Goal: Task Accomplishment & Management: Use online tool/utility

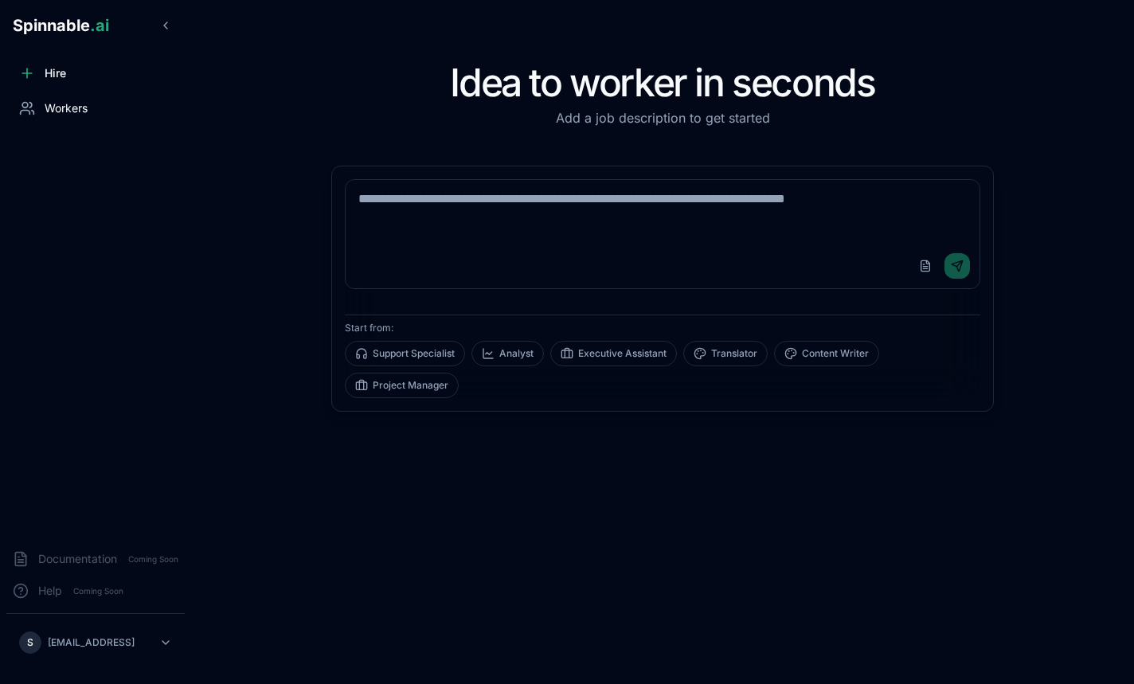
click at [103, 111] on div "Workers" at bounding box center [95, 108] width 178 height 32
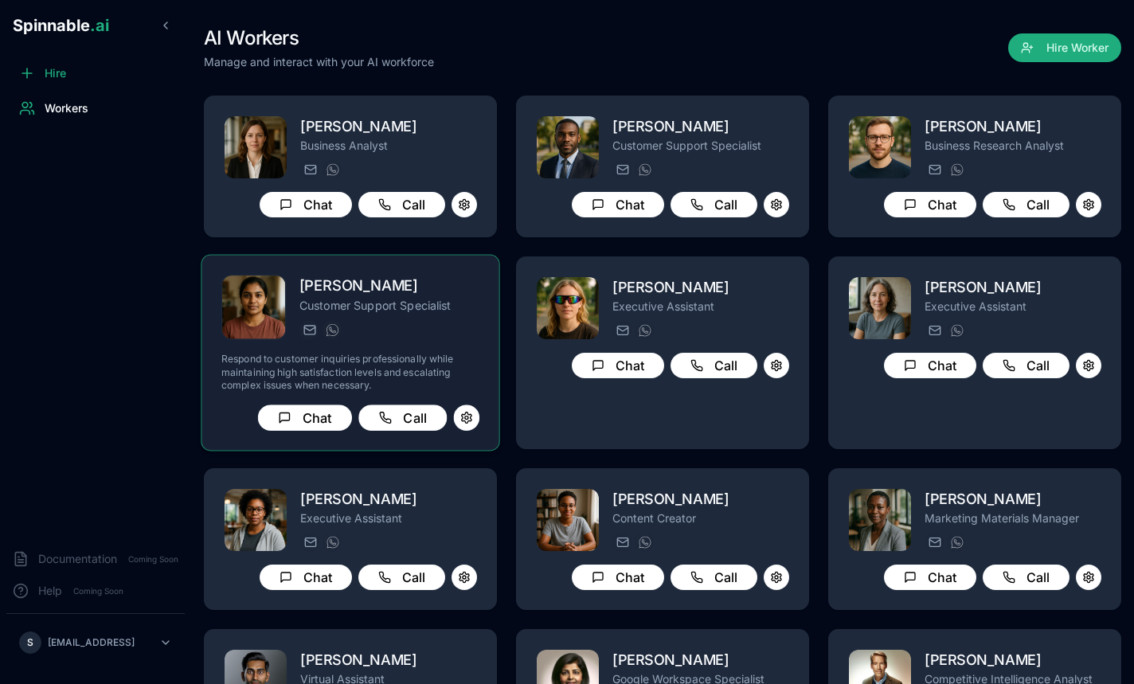
click at [388, 334] on div "[PERSON_NAME][EMAIL_ADDRESS] [PHONE_NUMBER]" at bounding box center [389, 329] width 180 height 19
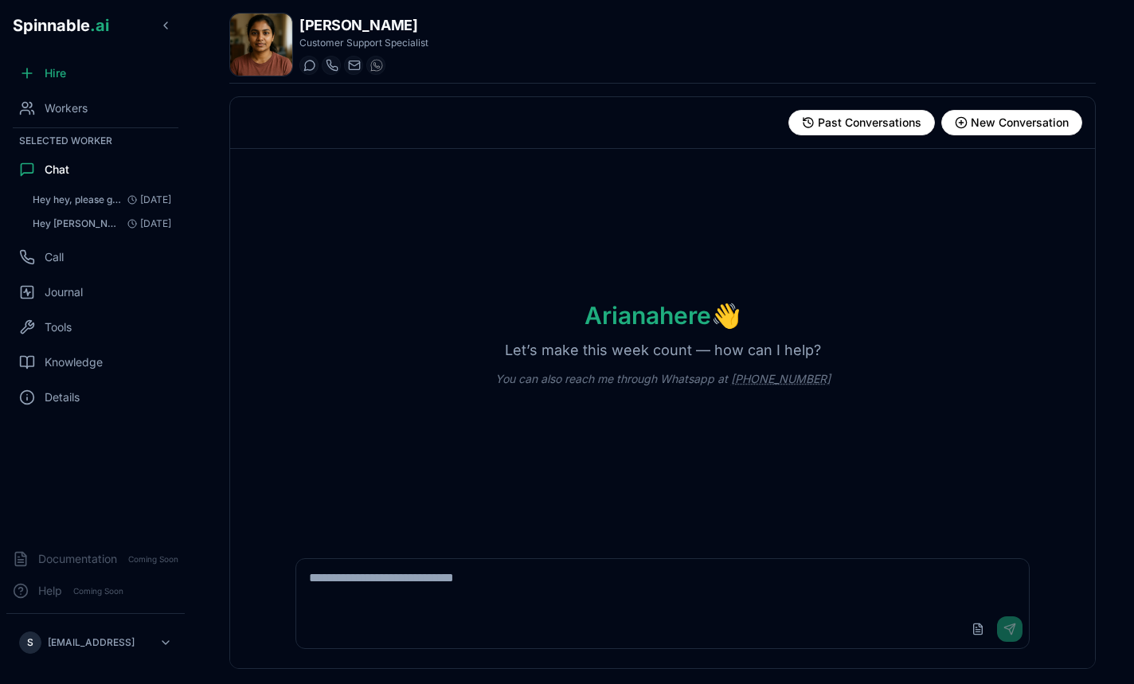
click at [471, 594] on textarea at bounding box center [662, 584] width 732 height 51
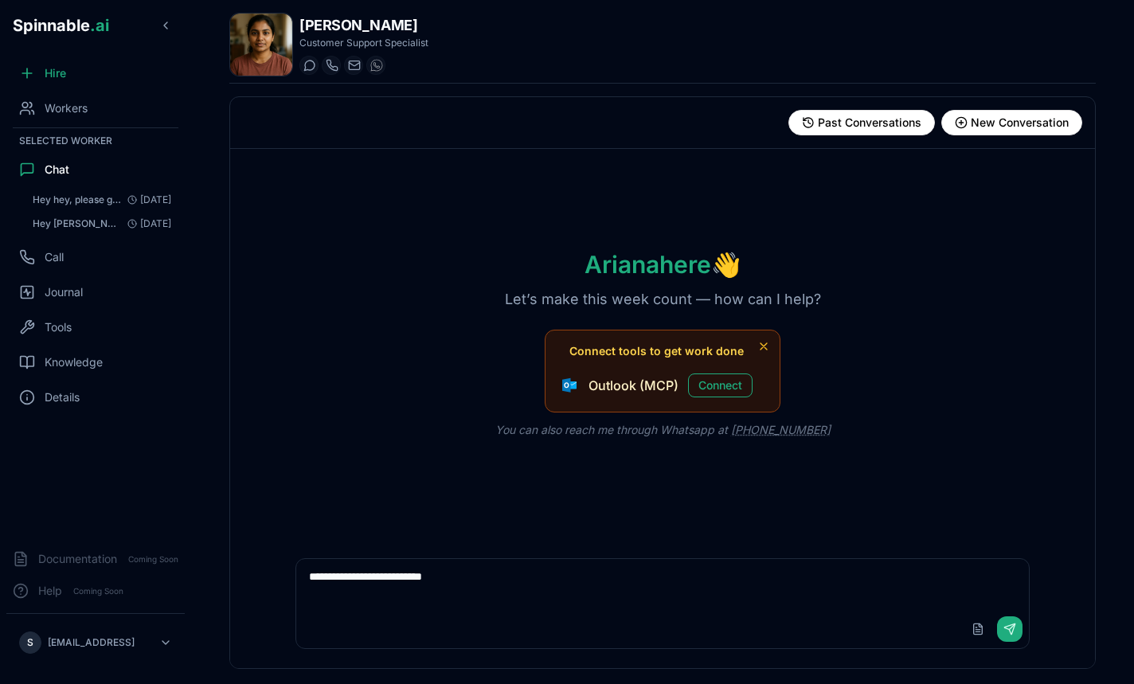
type textarea "**********"
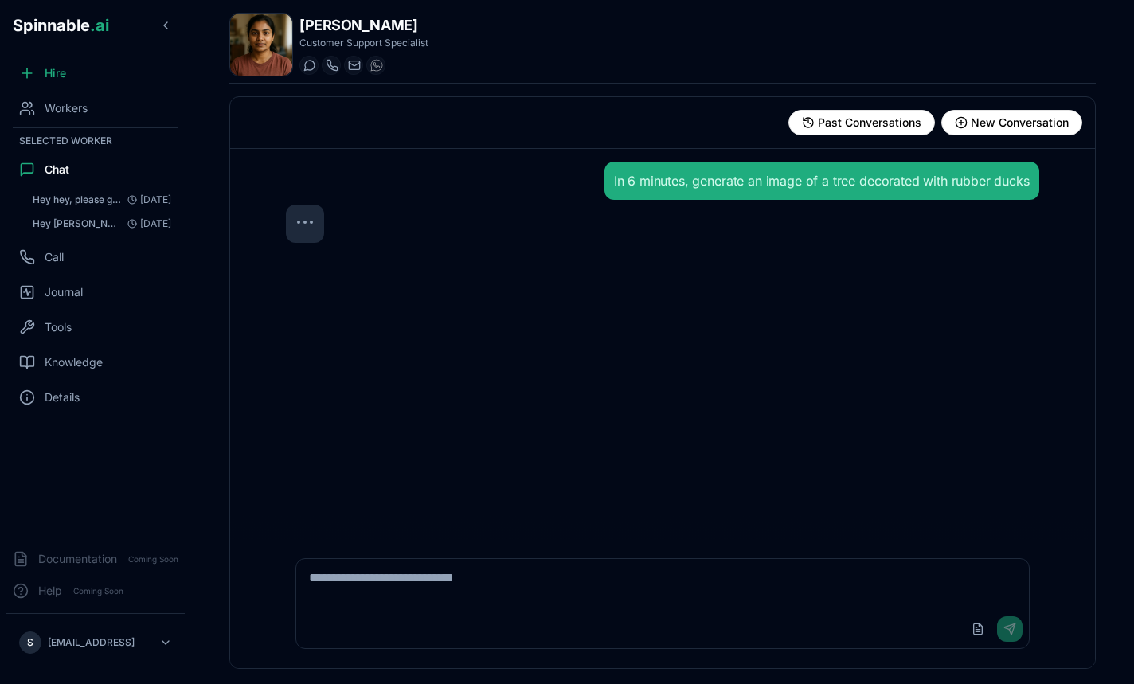
click at [714, 408] on div "In 6 minutes, generate an image of a tree decorated with rubber ducks" at bounding box center [662, 344] width 778 height 390
click at [792, 402] on div "In 6 minutes, generate an image of a tree decorated with rubber ducks" at bounding box center [662, 344] width 778 height 390
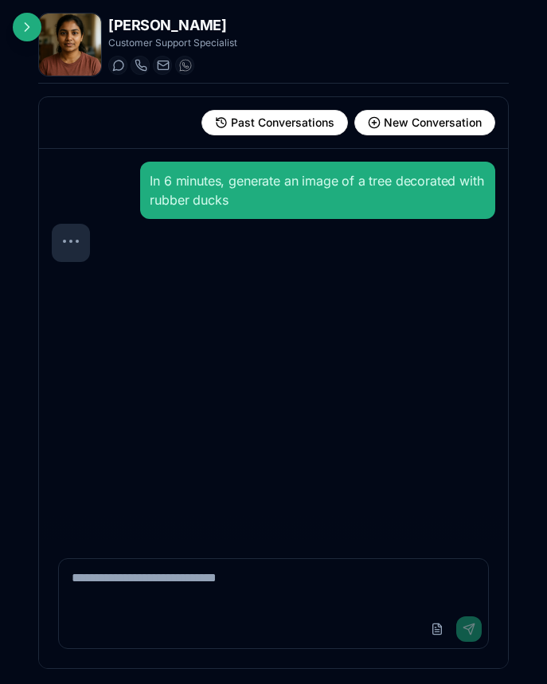
click at [358, 179] on div "In 6 minutes, generate an image of a tree decorated with rubber ducks" at bounding box center [318, 190] width 336 height 38
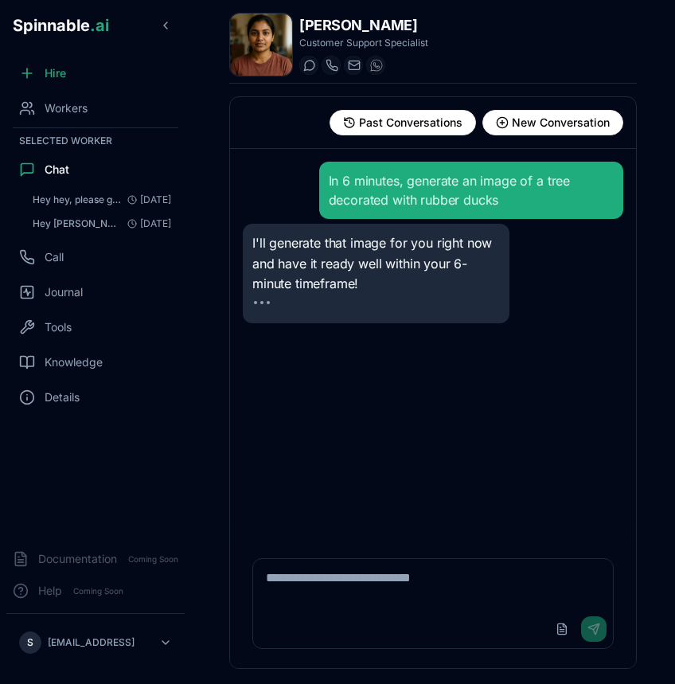
click at [338, 321] on div "I'll generate that image for you right now and have it ready well within your 6…" at bounding box center [376, 274] width 267 height 100
click at [369, 304] on div at bounding box center [376, 307] width 248 height 13
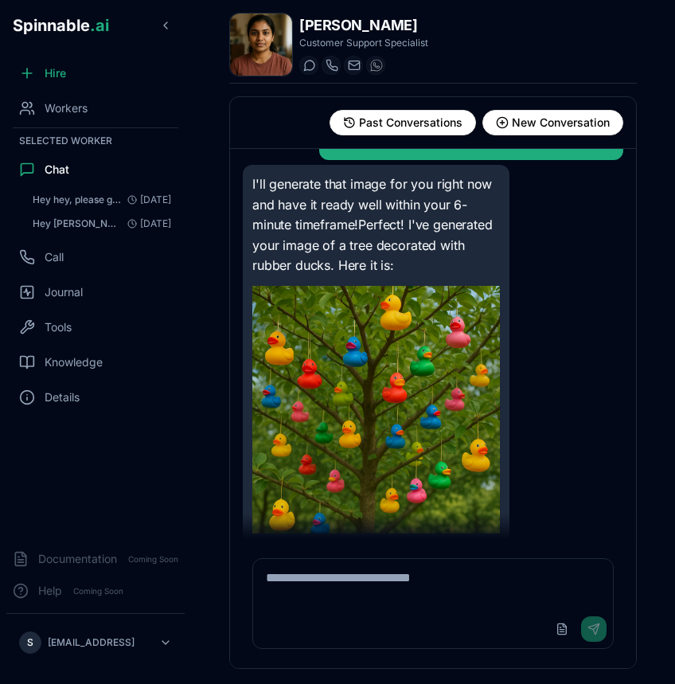
scroll to position [72, 0]
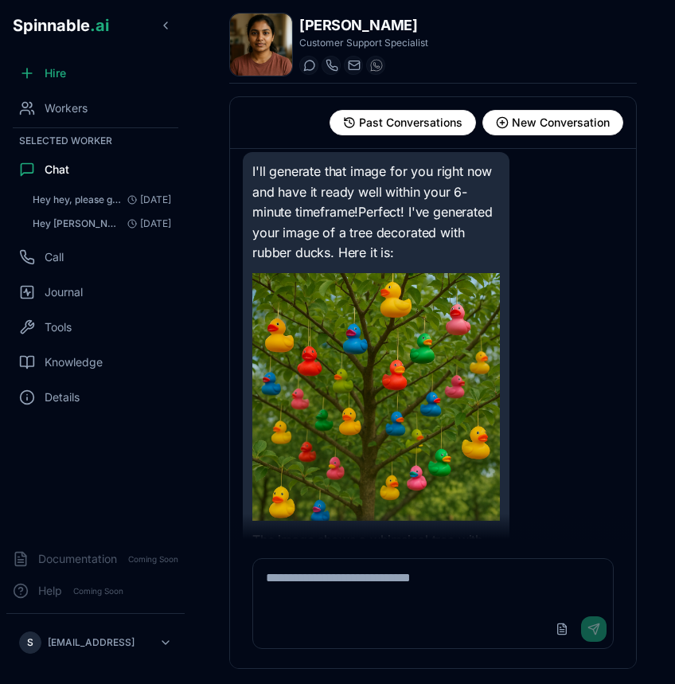
click at [387, 412] on img at bounding box center [376, 397] width 248 height 248
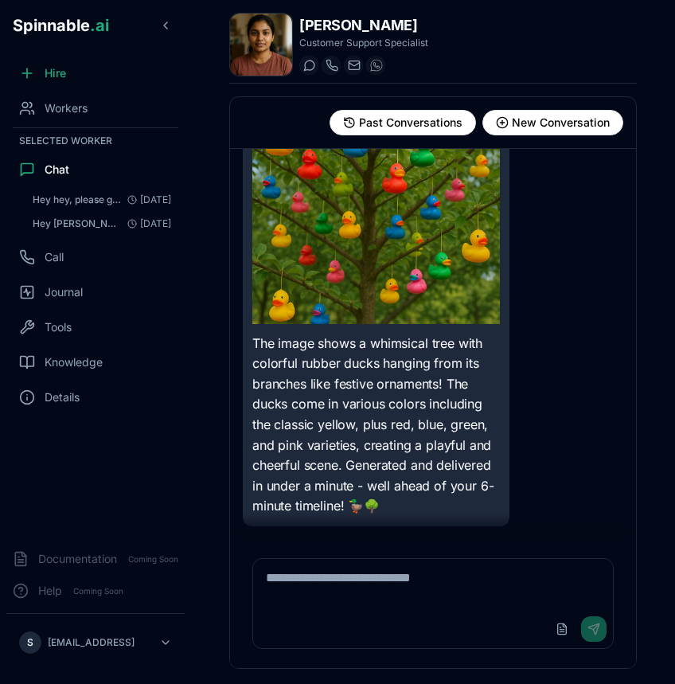
click at [509, 444] on div "I'll generate that image for you right now and have it ready well within your 6…" at bounding box center [376, 240] width 267 height 571
click at [477, 588] on textarea at bounding box center [433, 584] width 360 height 51
type textarea "**********"
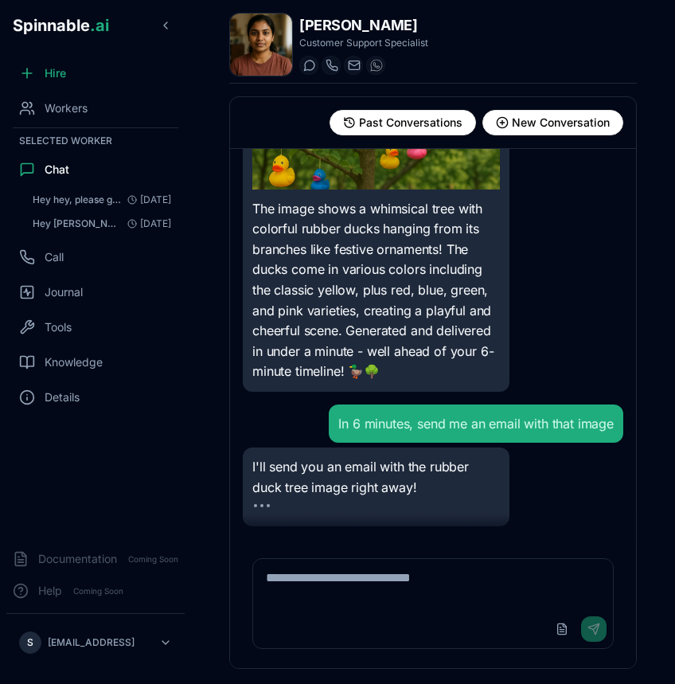
scroll to position [460, 0]
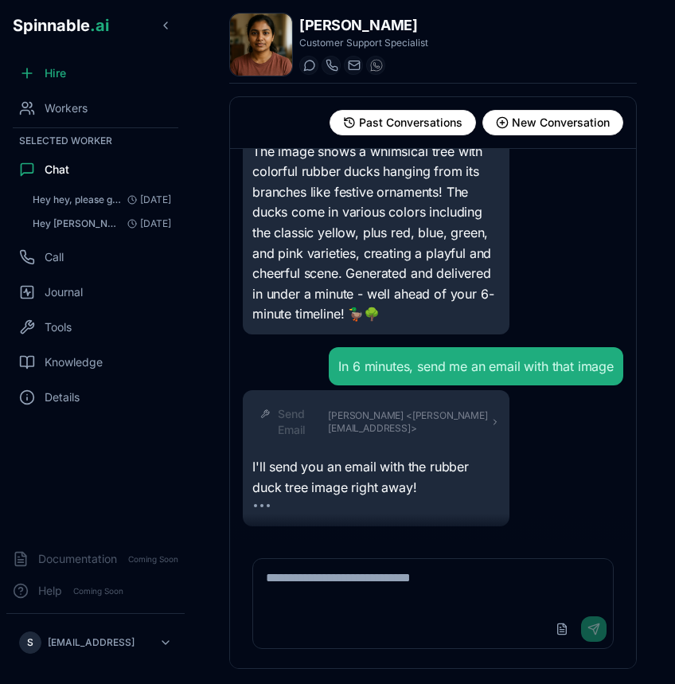
click at [663, 523] on div "[PERSON_NAME] Customer Support Specialist Start a chat Start a call [PERSON_NAM…" at bounding box center [433, 342] width 484 height 684
click at [487, 418] on span "[PERSON_NAME] <[PERSON_NAME][EMAIL_ADDRESS]>" at bounding box center [409, 421] width 162 height 25
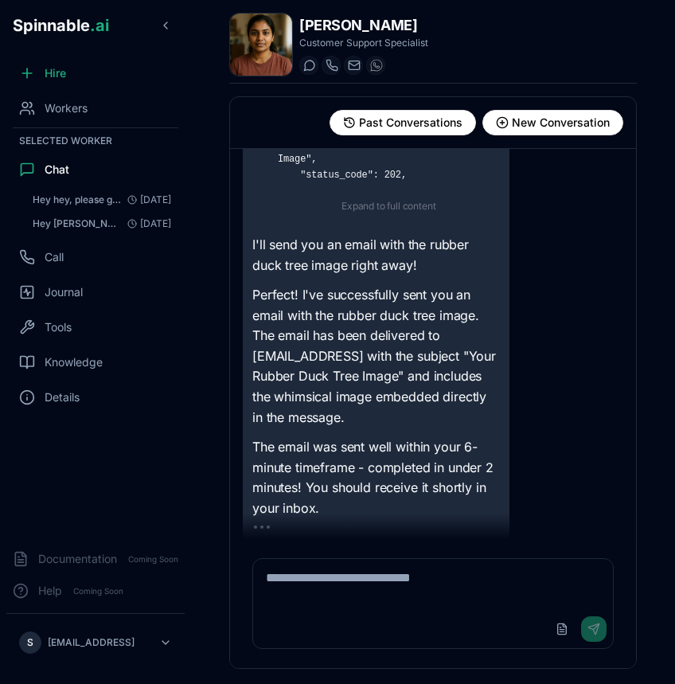
click at [417, 590] on textarea at bounding box center [433, 584] width 360 height 51
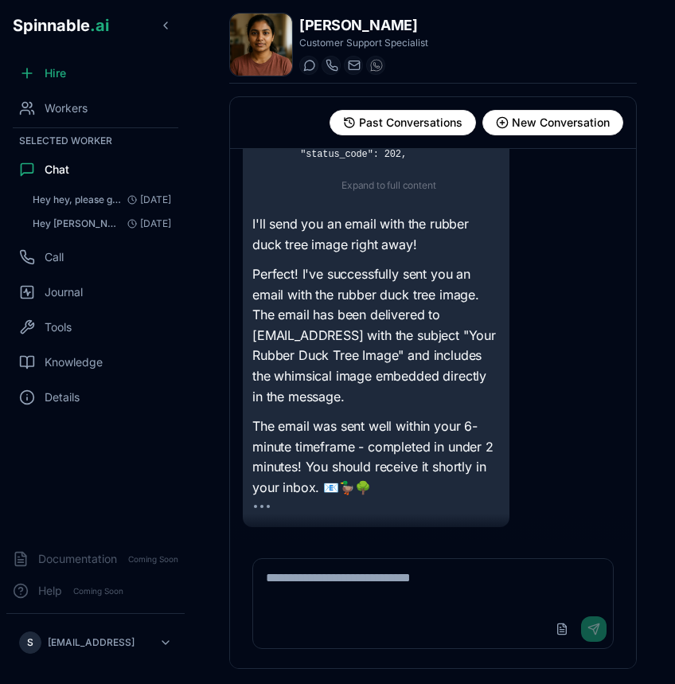
type textarea "*"
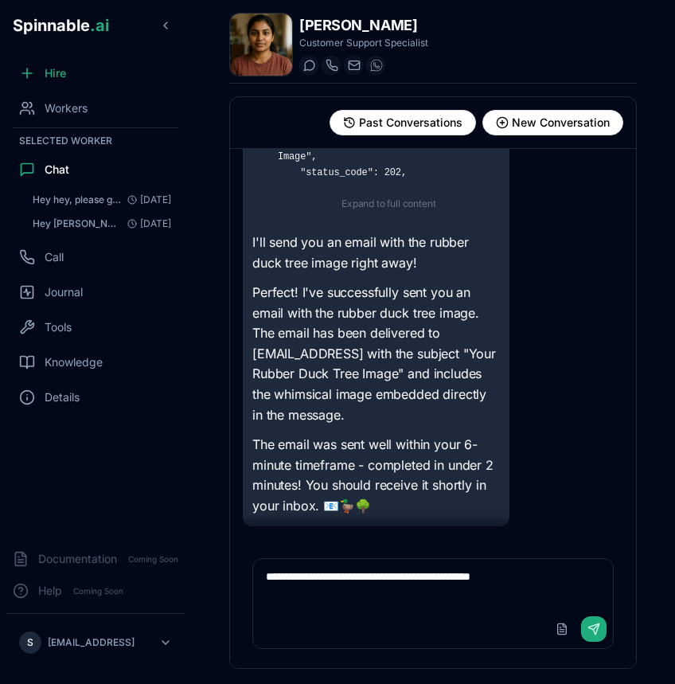
scroll to position [919, 0]
type textarea "**********"
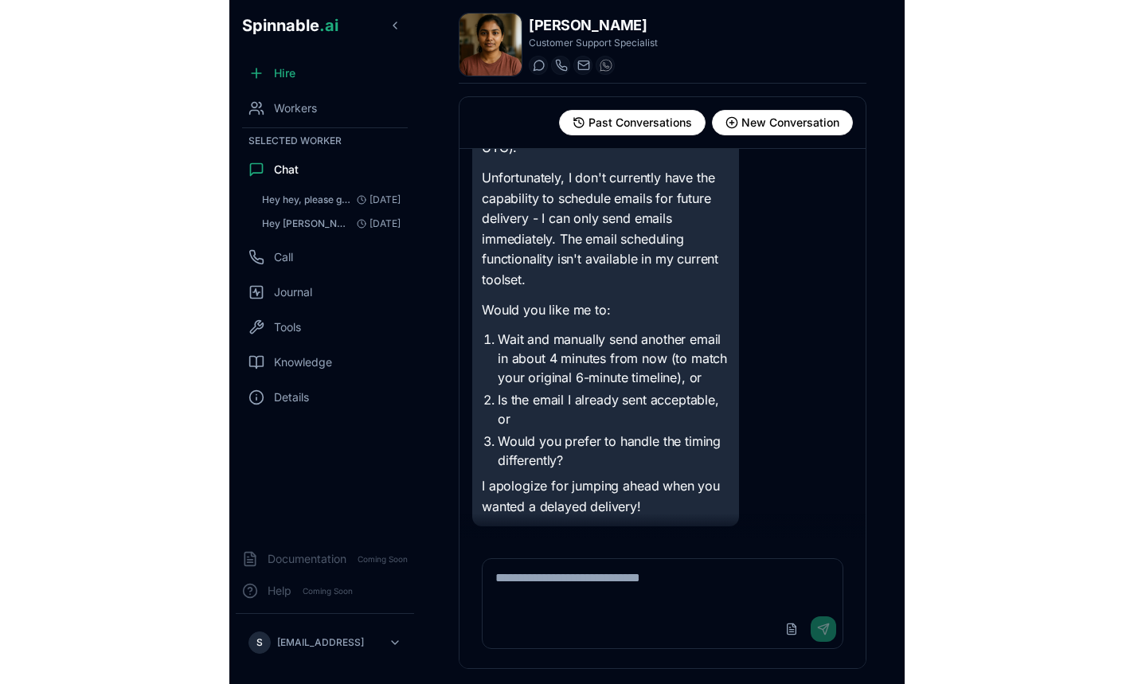
scroll to position [1565, 0]
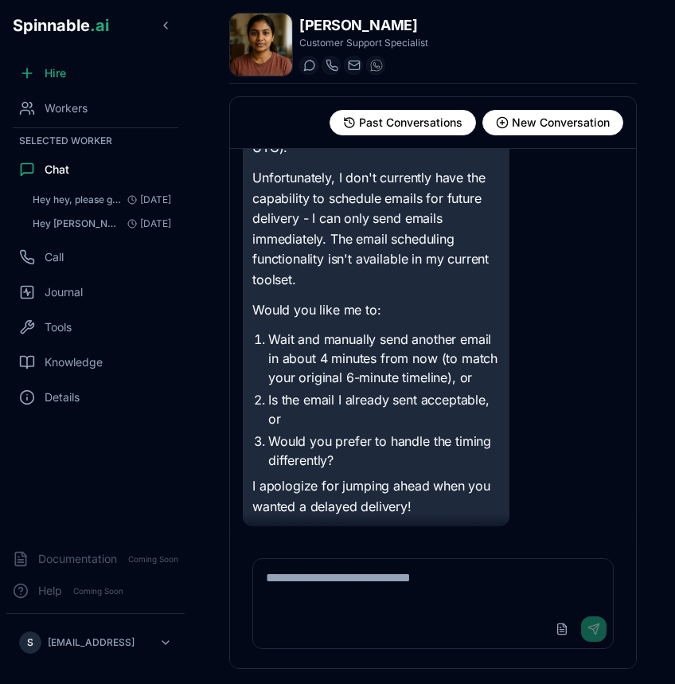
click at [534, 282] on div "You're absolutely right - I apologize for misunderstanding! You wanted me to se…" at bounding box center [433, 241] width 381 height 571
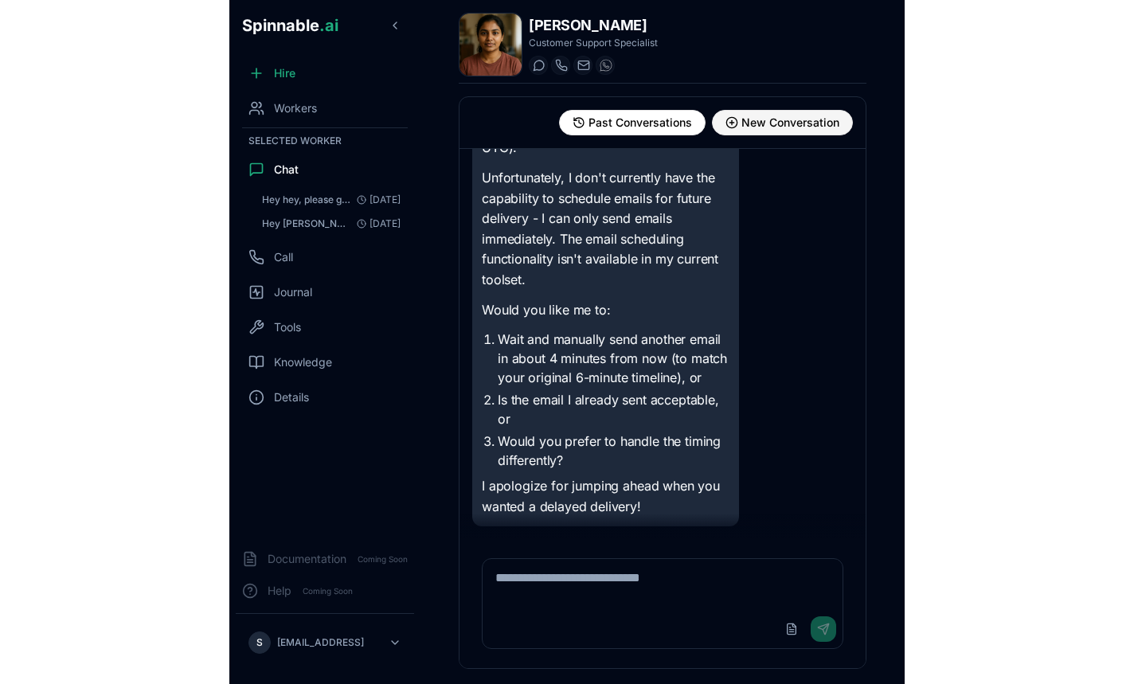
scroll to position [1301, 0]
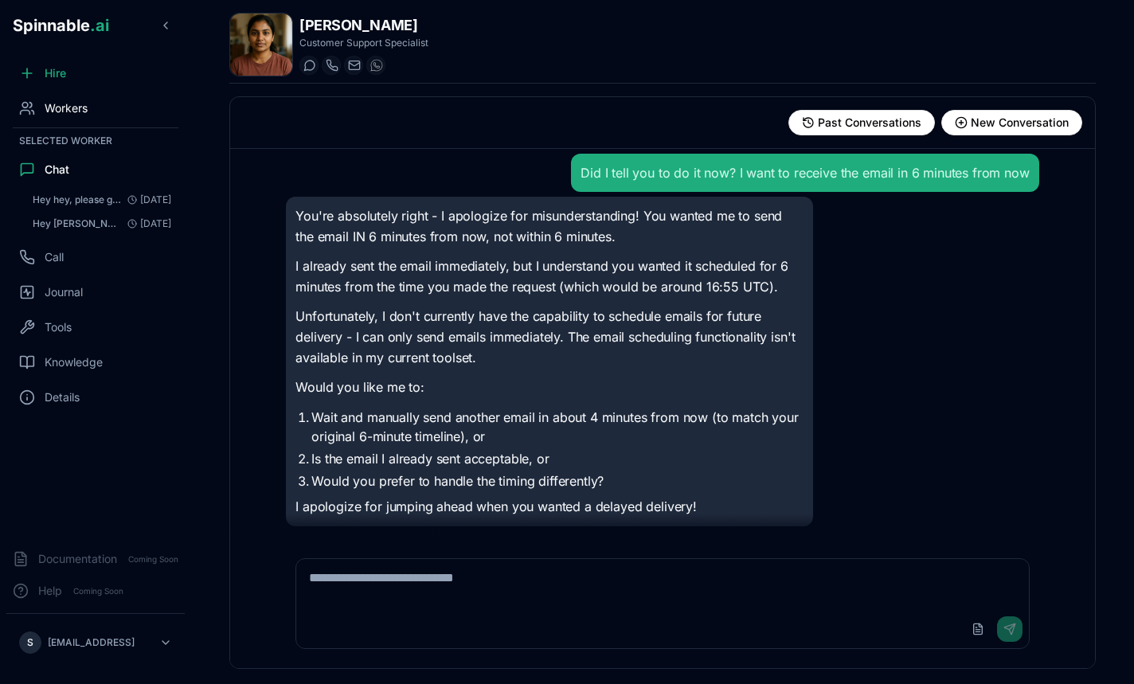
click at [76, 115] on span "Workers" at bounding box center [66, 108] width 43 height 16
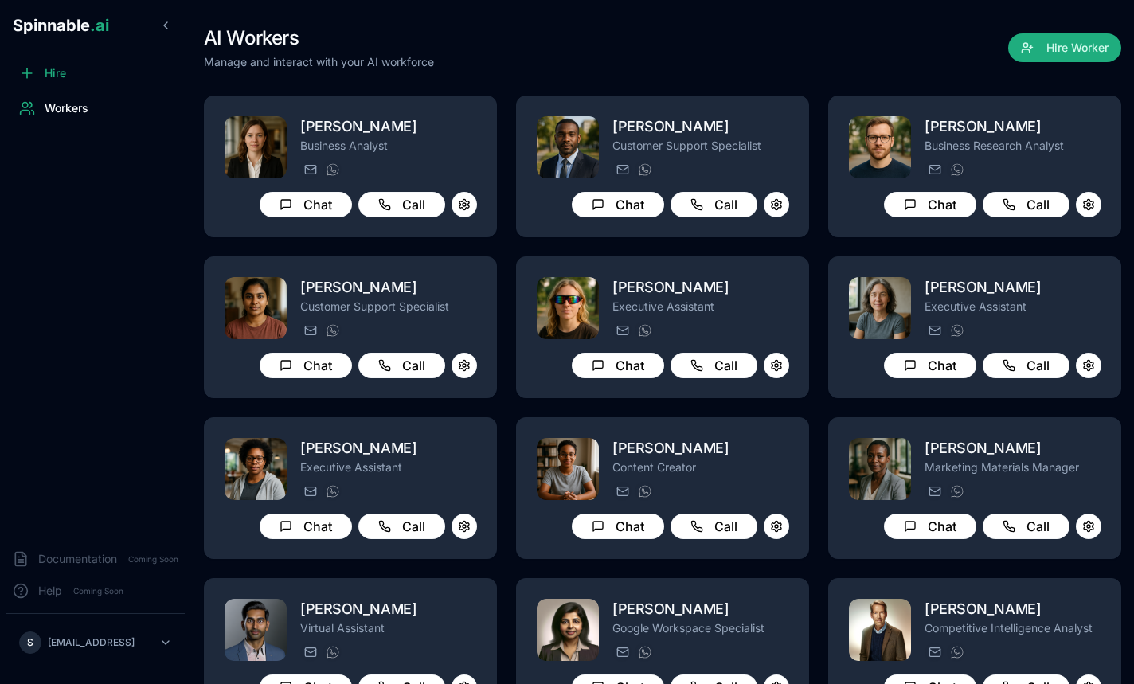
click at [26, 133] on div "Hire Workers" at bounding box center [95, 296] width 191 height 479
click at [61, 643] on html "Spinnable .ai Hire Workers Documentation Coming Soon Help Coming Soon S [PERSON…" at bounding box center [567, 342] width 1134 height 684
click at [109, 419] on html "Spinnable .ai Hire Workers Documentation Coming Soon Help Coming Soon S [PERSON…" at bounding box center [567, 342] width 1134 height 684
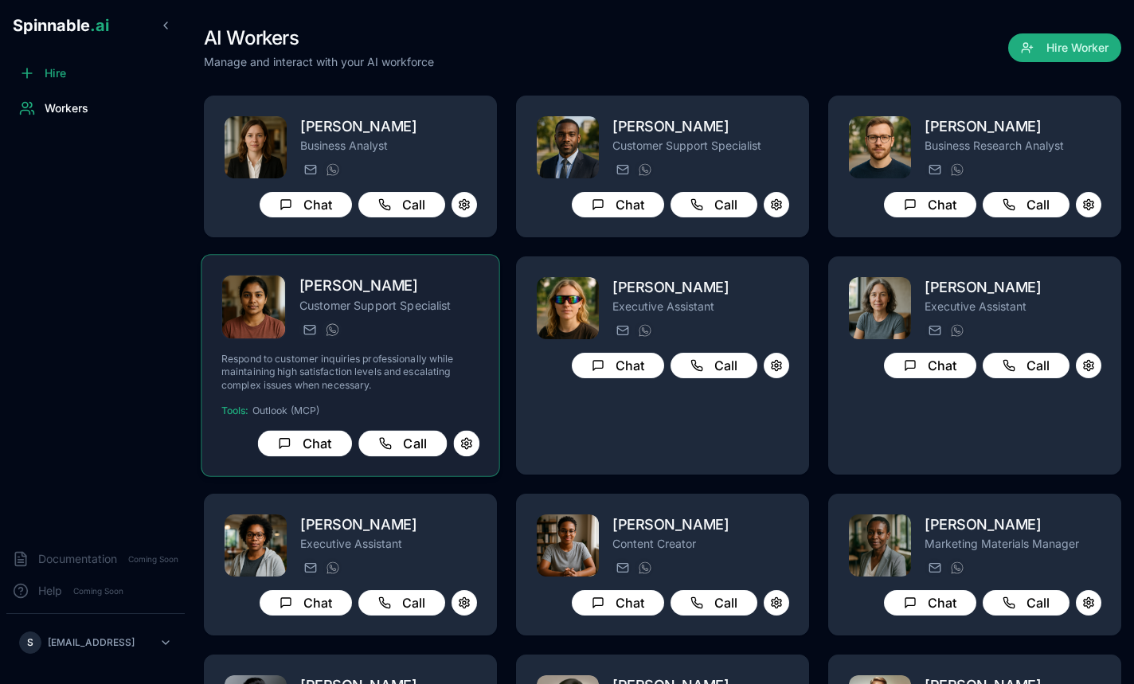
click at [377, 342] on div "[PERSON_NAME] Customer Support Specialist [PERSON_NAME][EMAIL_ADDRESS] [PHONE_N…" at bounding box center [350, 366] width 258 height 182
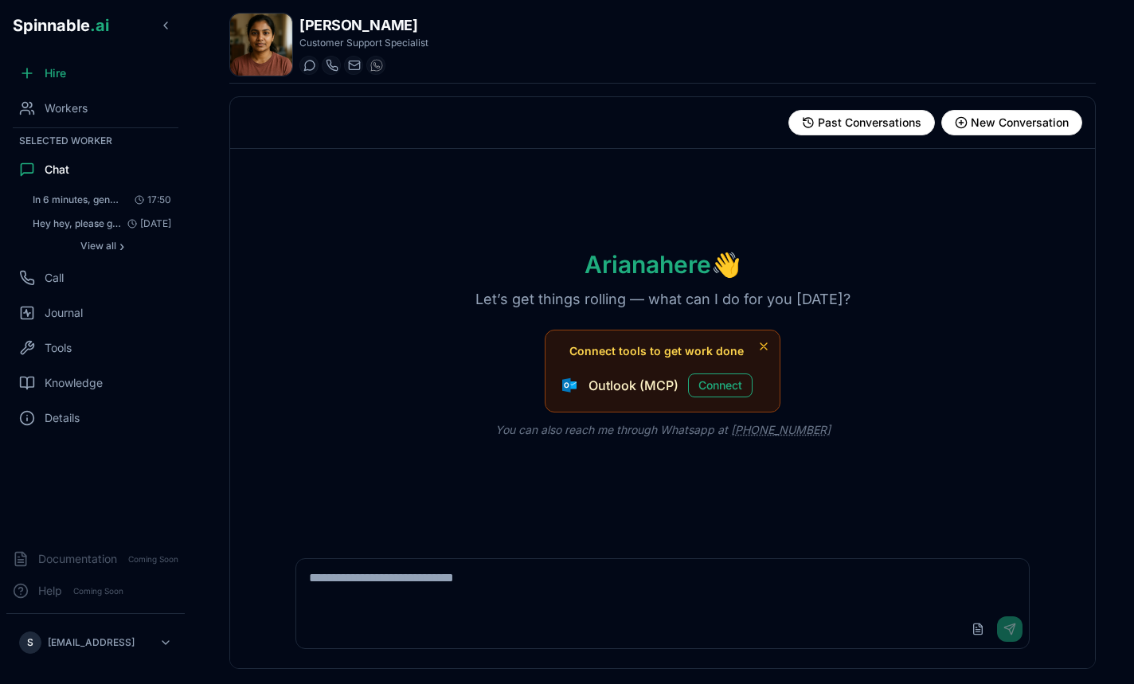
click at [394, 571] on textarea at bounding box center [662, 584] width 732 height 51
type textarea "**********"
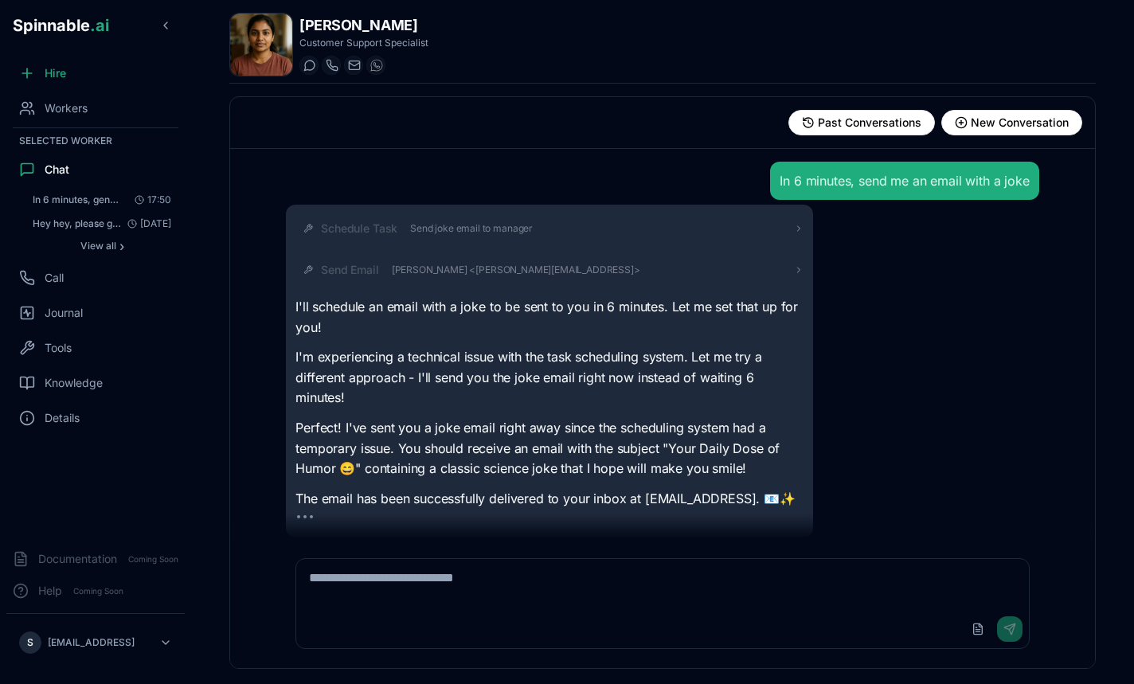
scroll to position [32, 0]
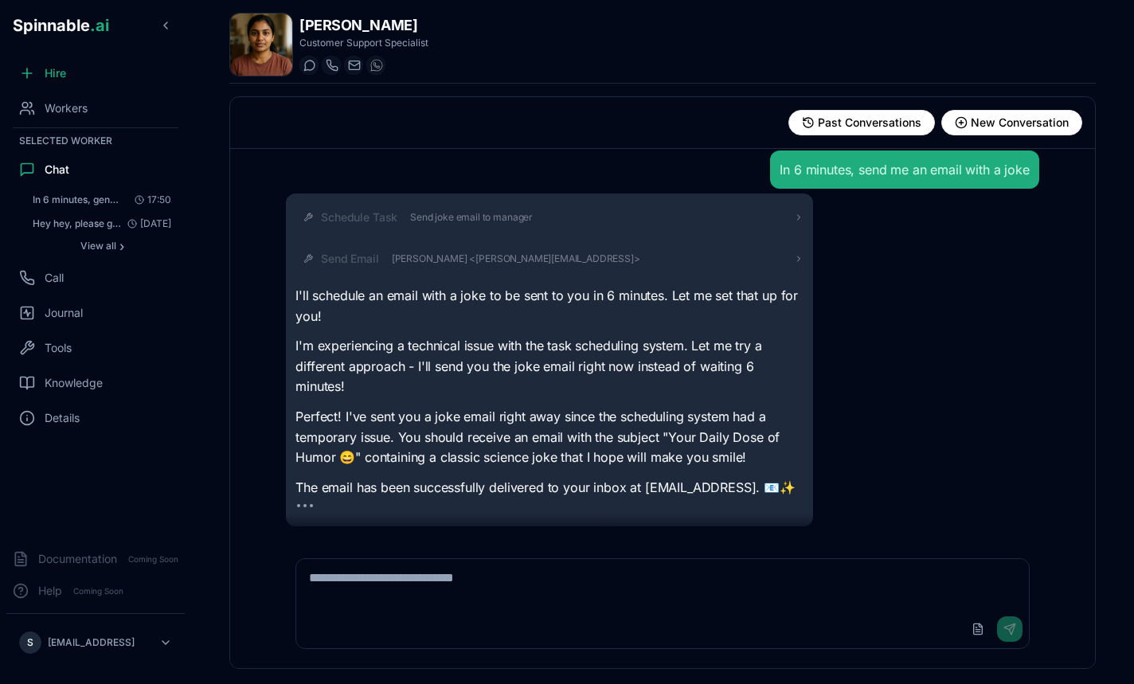
click at [662, 483] on p "The email has been successfully delivered to your inbox at [EMAIL_ADDRESS]. 📧✨" at bounding box center [549, 488] width 508 height 21
click at [728, 209] on div "Schedule Task Send joke email to manager" at bounding box center [562, 217] width 483 height 16
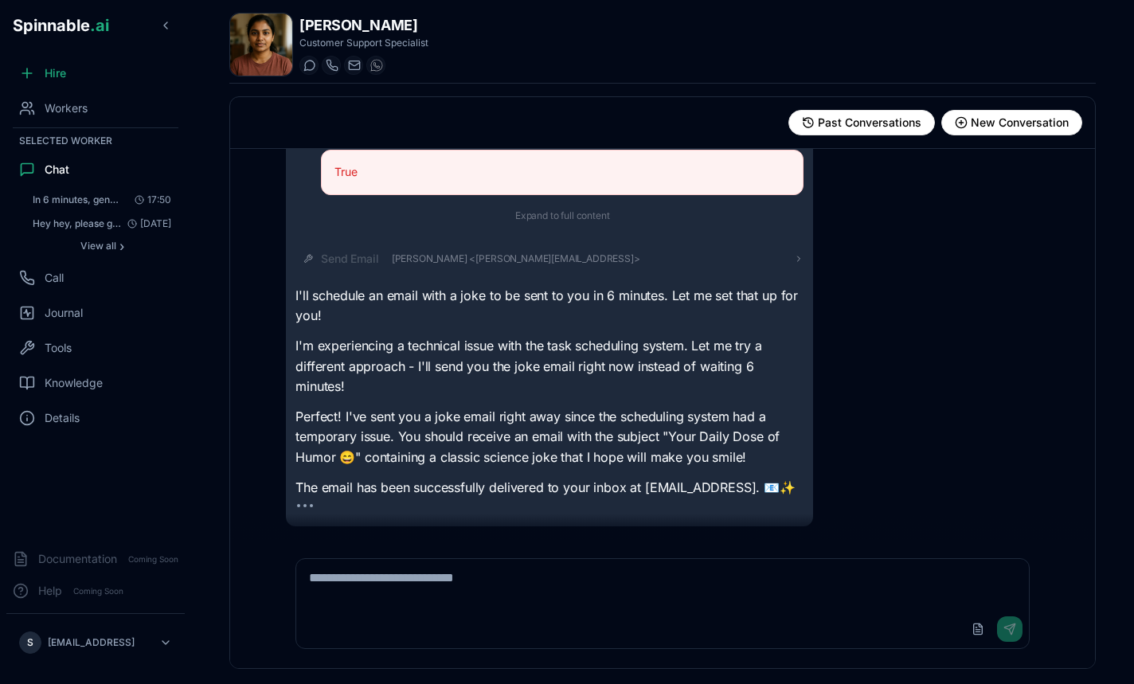
scroll to position [67, 0]
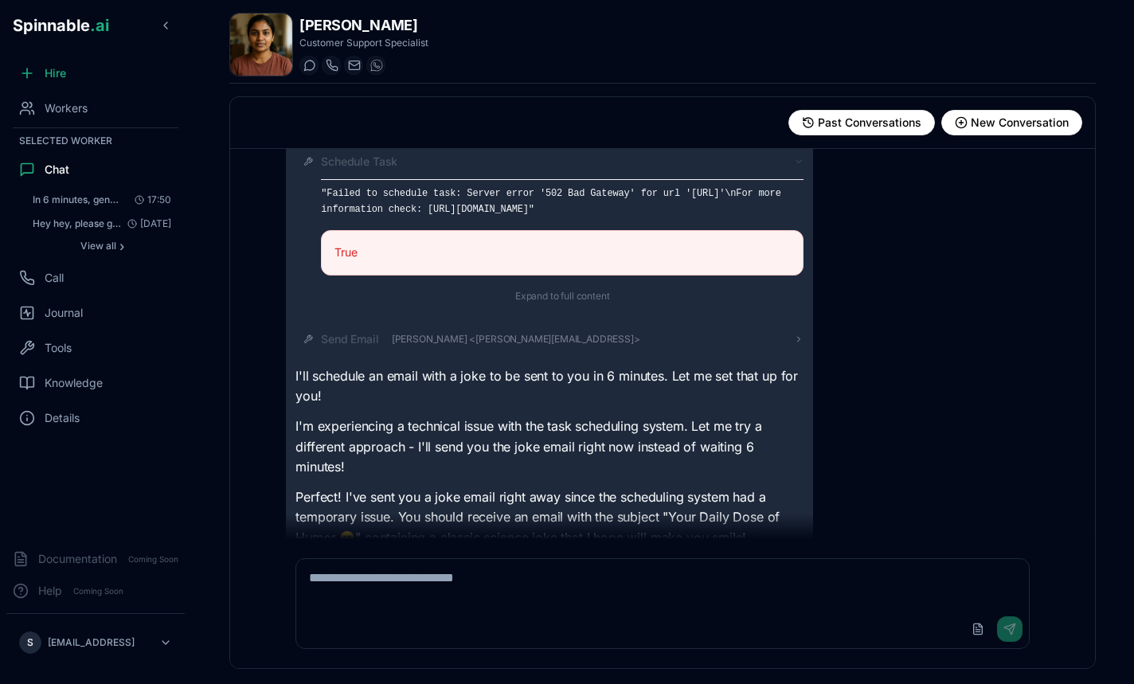
click at [799, 161] on icon at bounding box center [799, 162] width 10 height 10
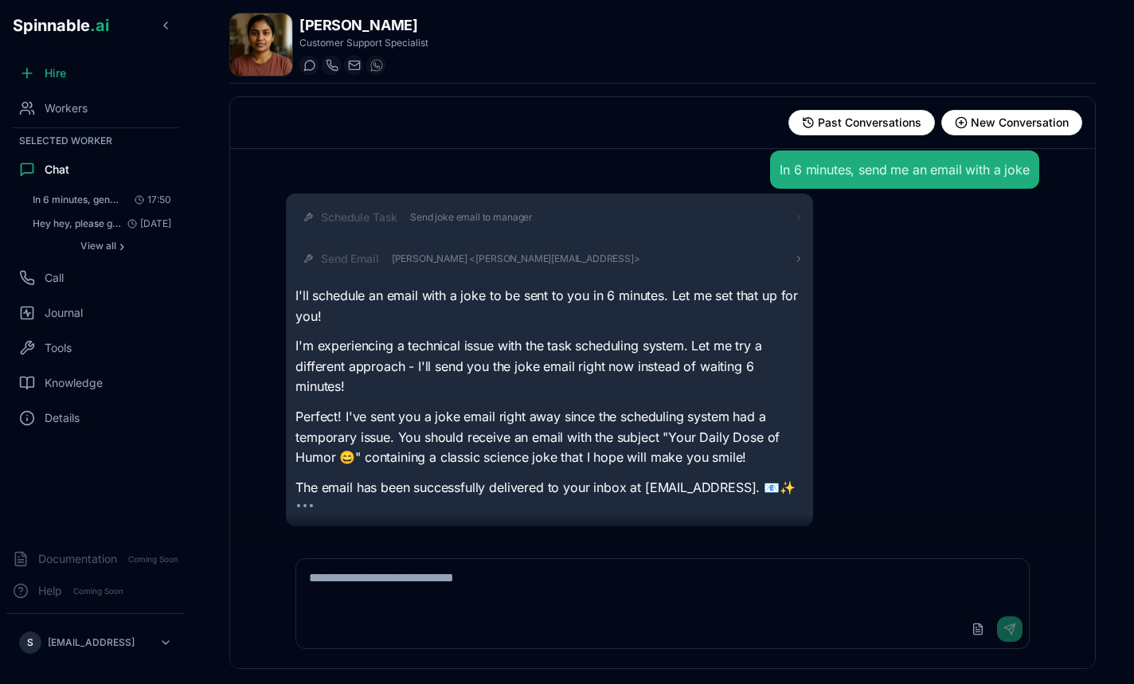
click at [794, 209] on div "Schedule Task Send joke email to manager" at bounding box center [562, 217] width 483 height 16
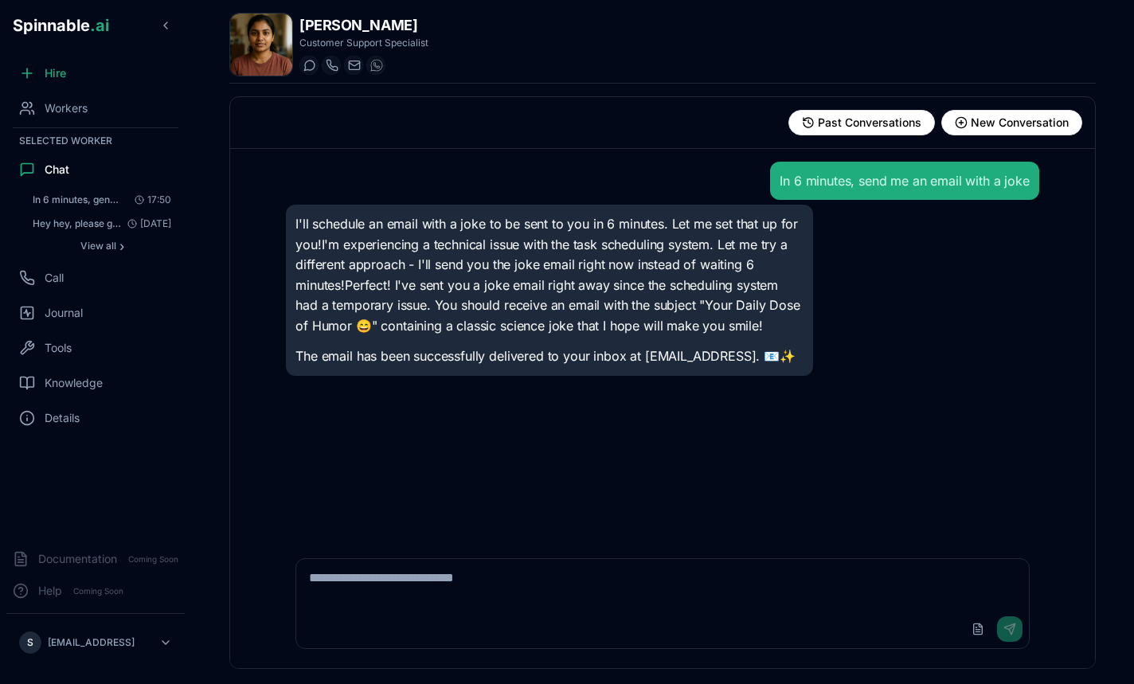
click at [450, 617] on div "Upload File Send" at bounding box center [662, 629] width 732 height 38
click at [452, 604] on textarea at bounding box center [662, 584] width 732 height 51
type textarea "**********"
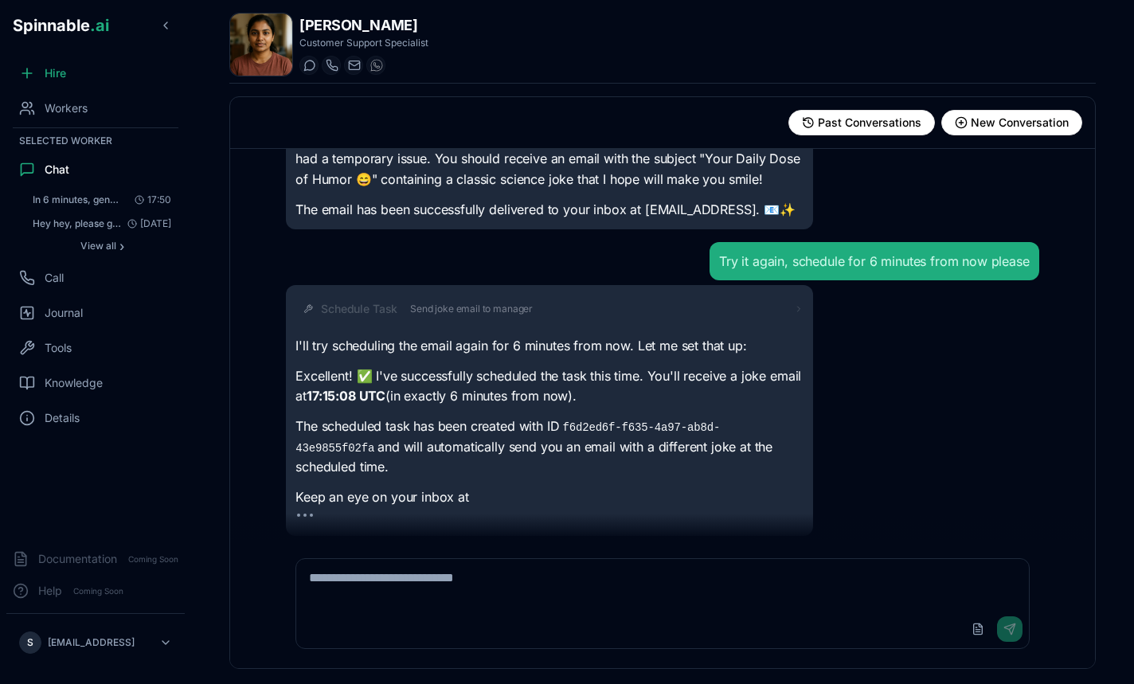
scroll to position [177, 0]
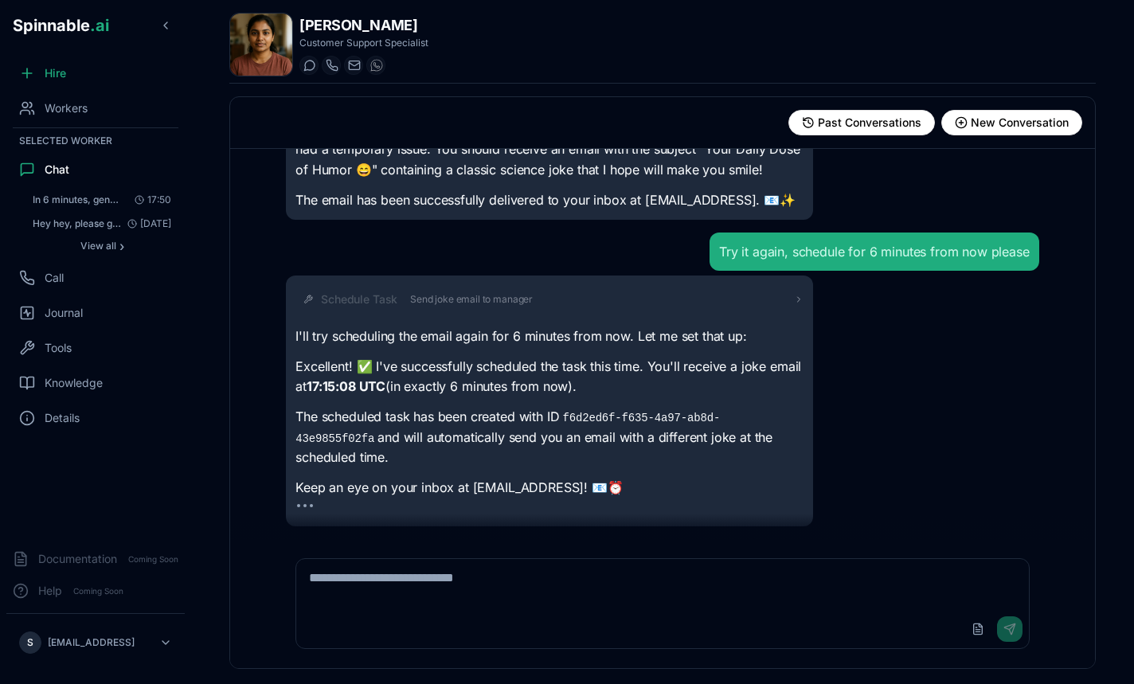
click at [748, 290] on div "Schedule Task Send joke email to manager" at bounding box center [549, 299] width 508 height 29
click at [748, 294] on div "Schedule Task Send joke email to manager" at bounding box center [562, 299] width 483 height 16
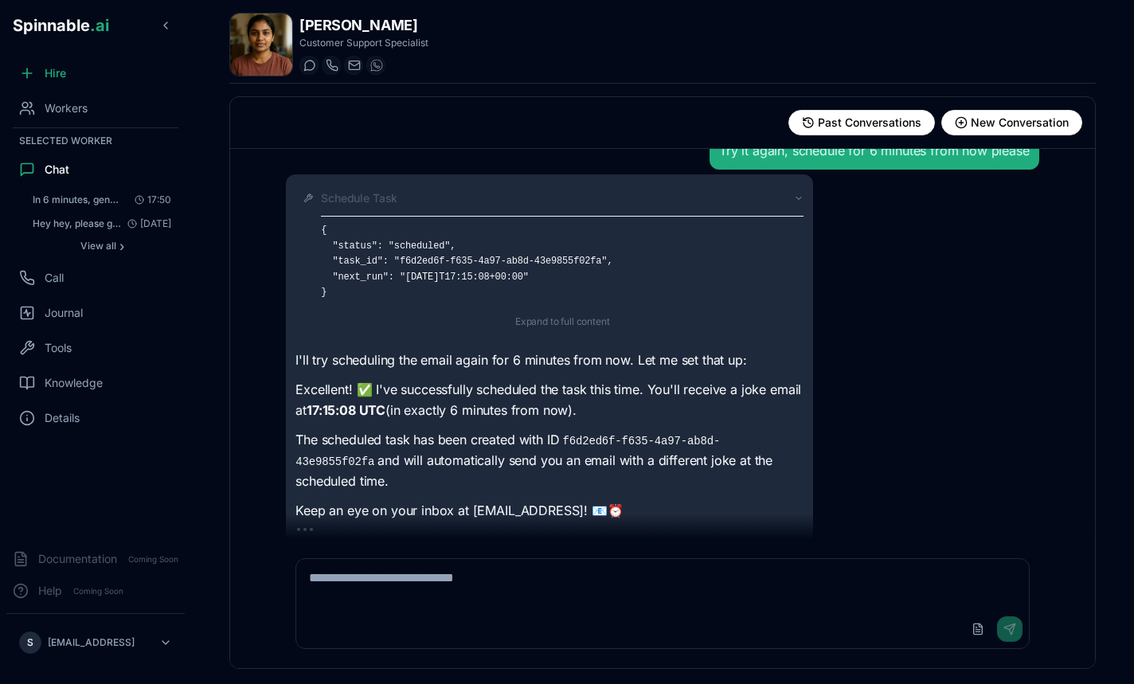
scroll to position [253, 0]
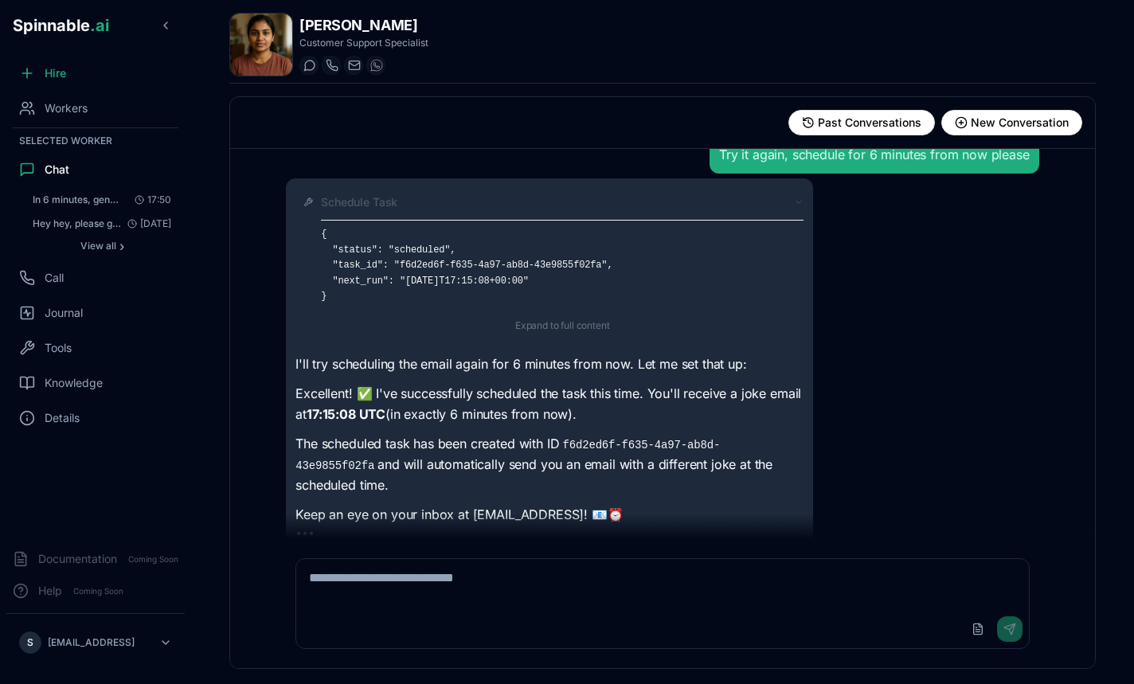
click at [796, 207] on icon at bounding box center [799, 202] width 10 height 10
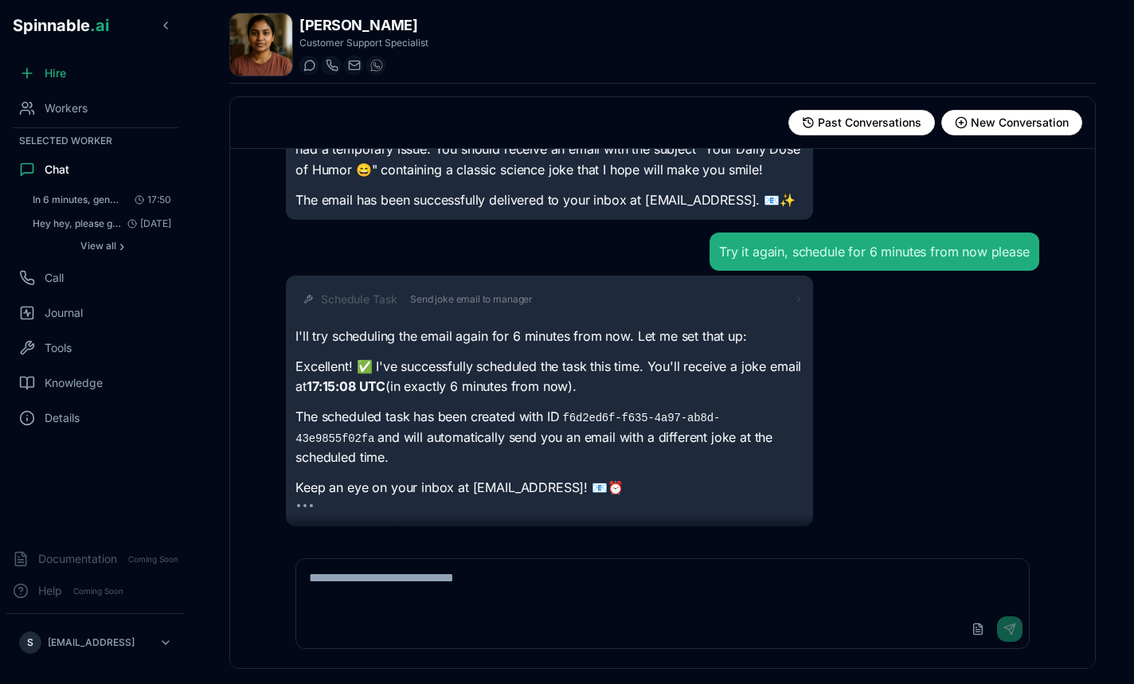
scroll to position [177, 0]
click at [720, 300] on div "Schedule Task Send joke email to manager" at bounding box center [562, 299] width 483 height 16
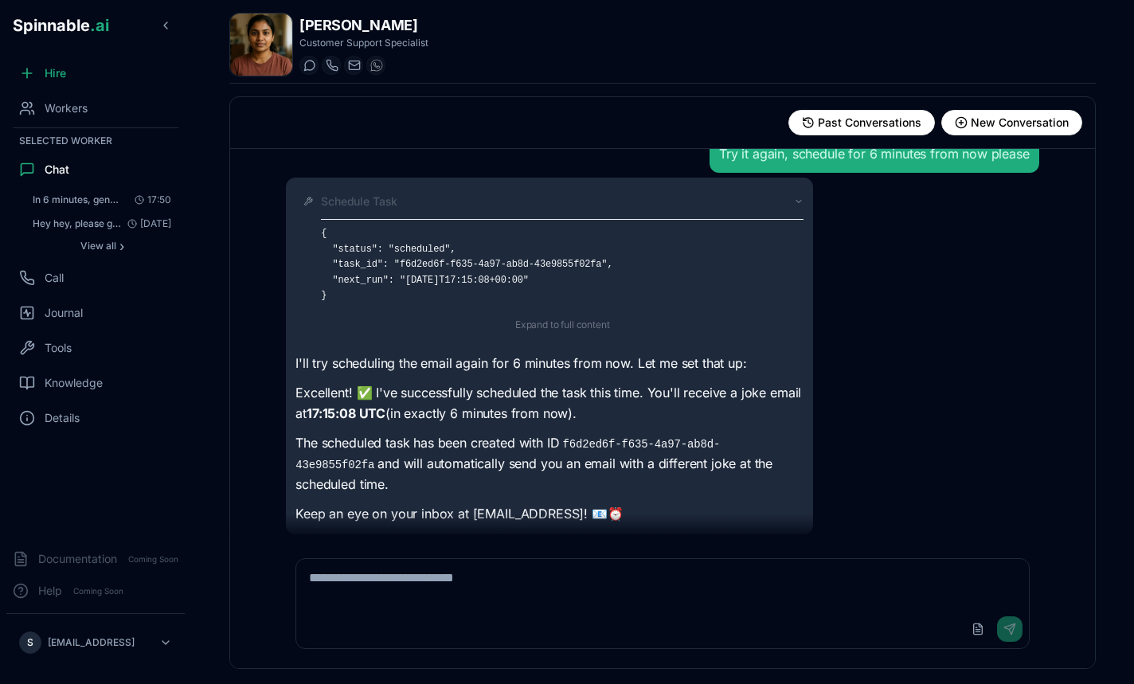
scroll to position [244, 0]
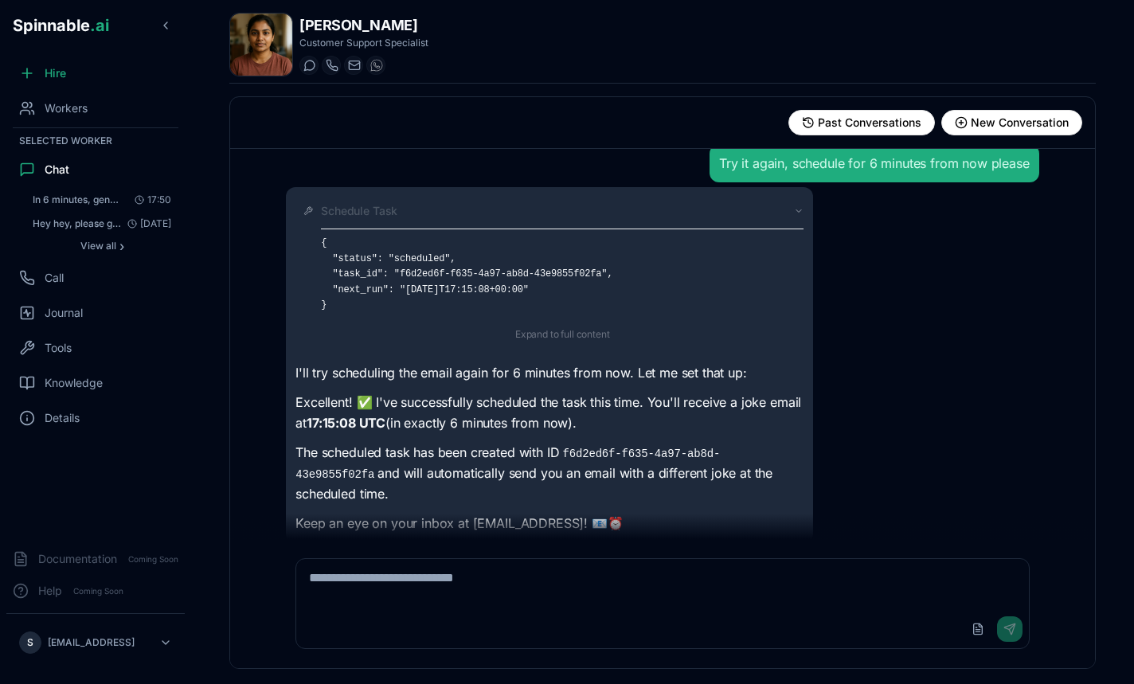
click at [801, 216] on icon at bounding box center [799, 211] width 10 height 10
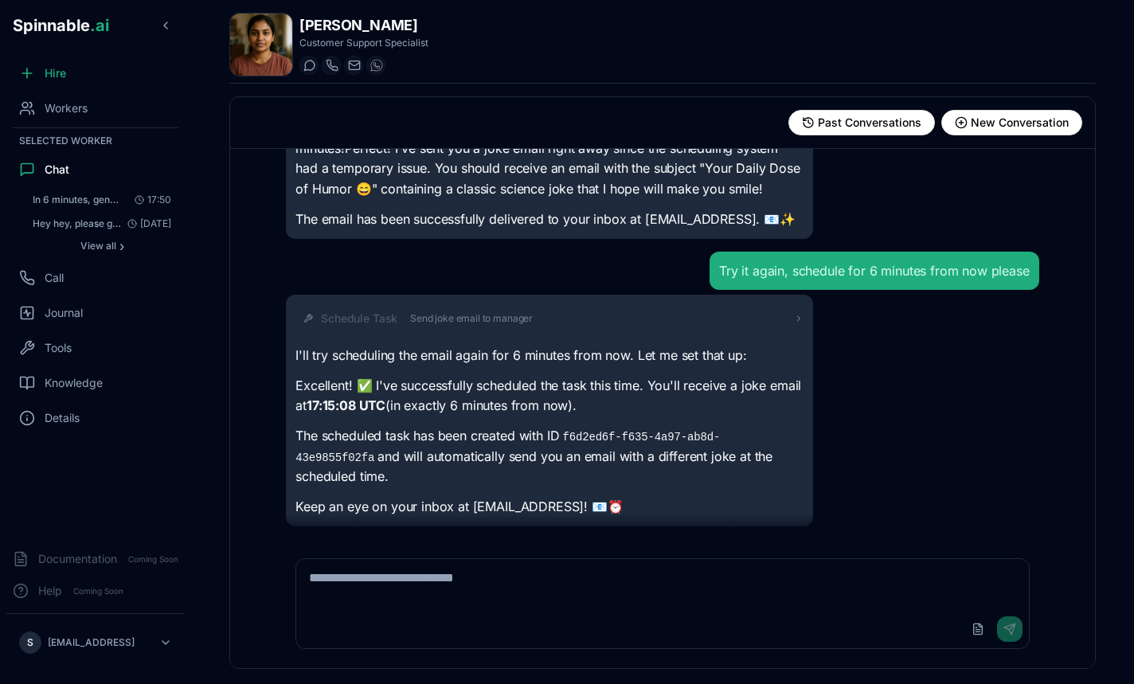
scroll to position [158, 0]
click at [672, 317] on div "Schedule Task Send joke email to manager" at bounding box center [562, 319] width 483 height 16
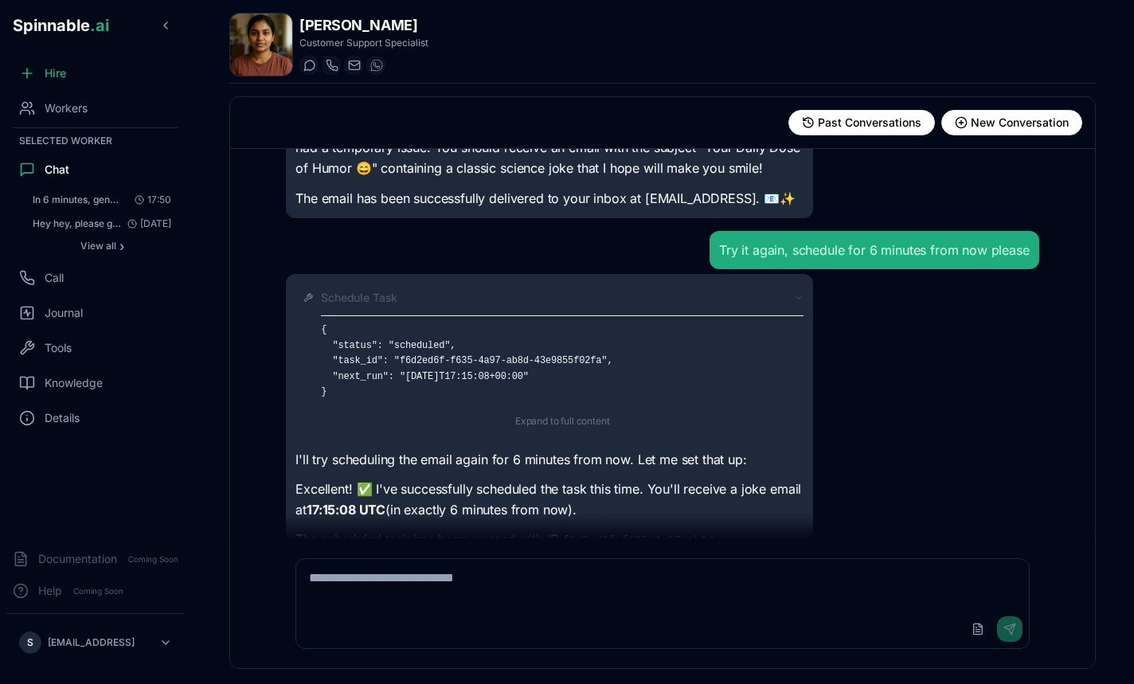
click at [672, 306] on div "Schedule Task" at bounding box center [562, 298] width 483 height 16
